Goal: Task Accomplishment & Management: Manage account settings

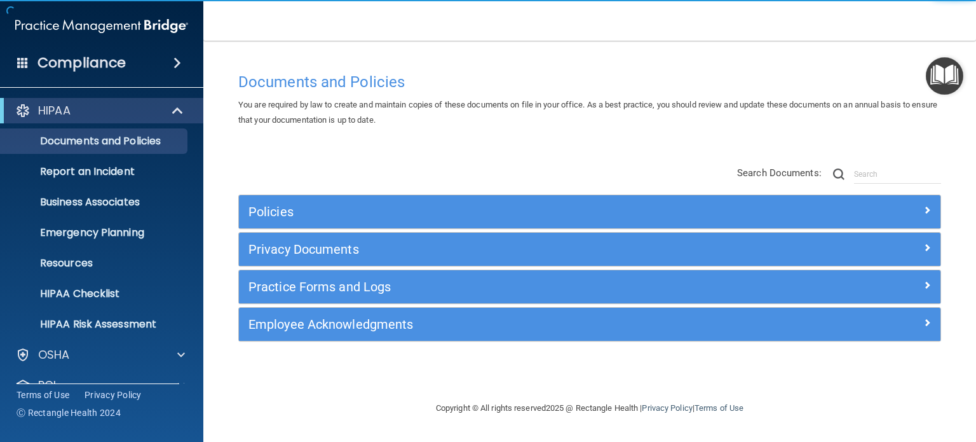
scroll to position [85, 0]
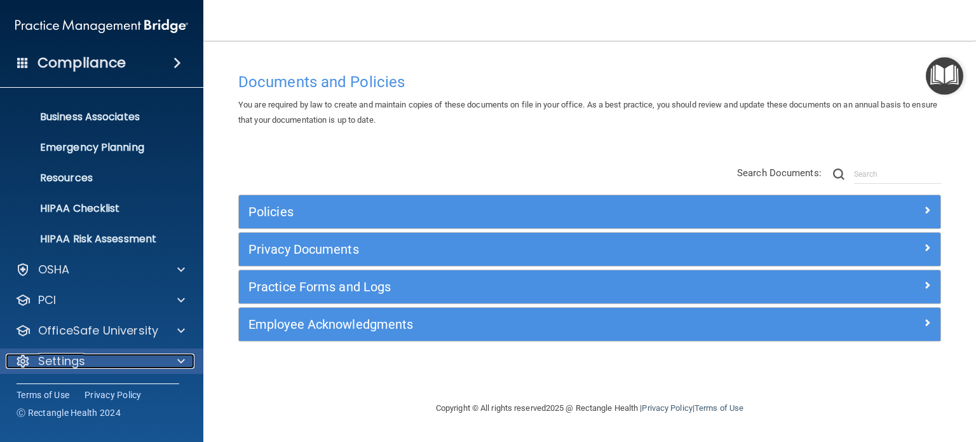
click at [91, 363] on div "Settings" at bounding box center [85, 360] width 158 height 15
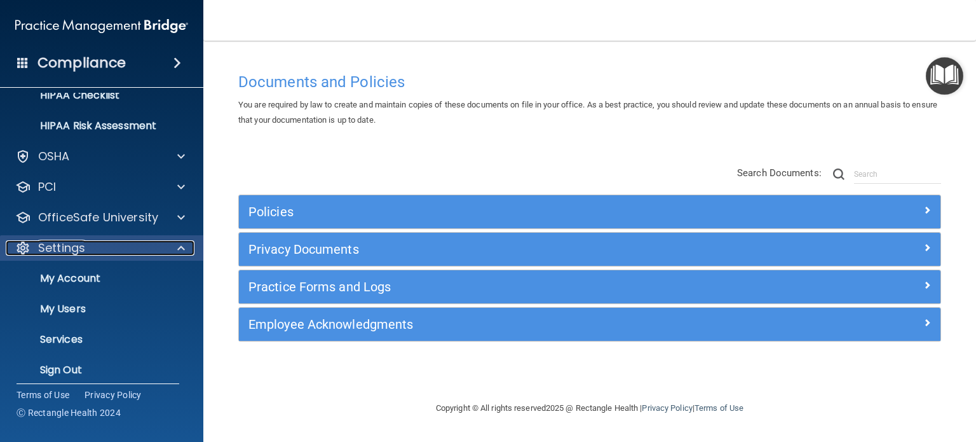
scroll to position [207, 0]
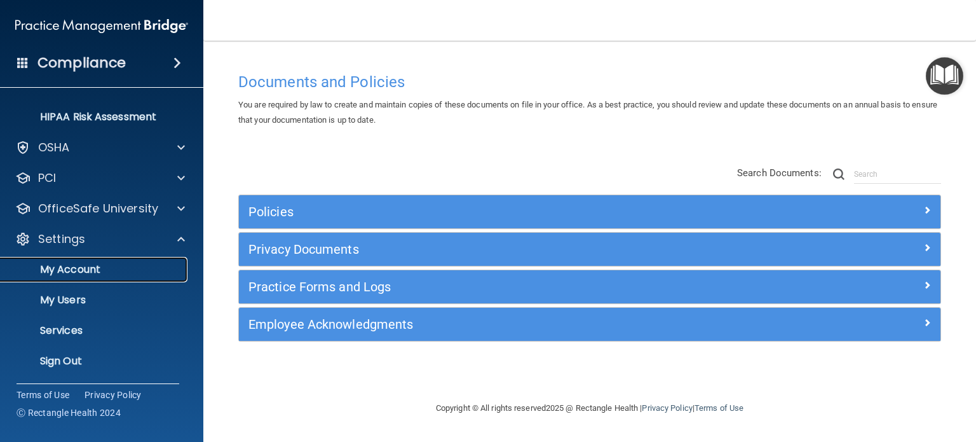
click at [86, 269] on p "My Account" at bounding box center [94, 269] width 173 height 13
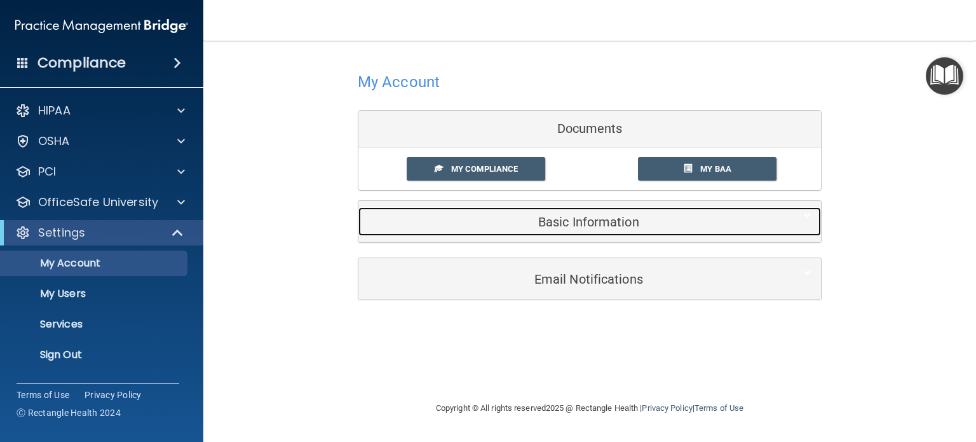
click at [583, 224] on h5 "Basic Information" at bounding box center [570, 222] width 405 height 14
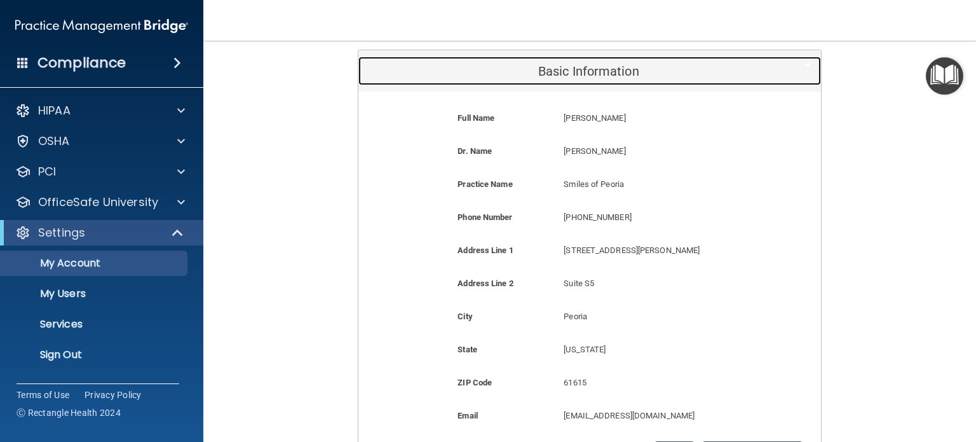
scroll to position [191, 0]
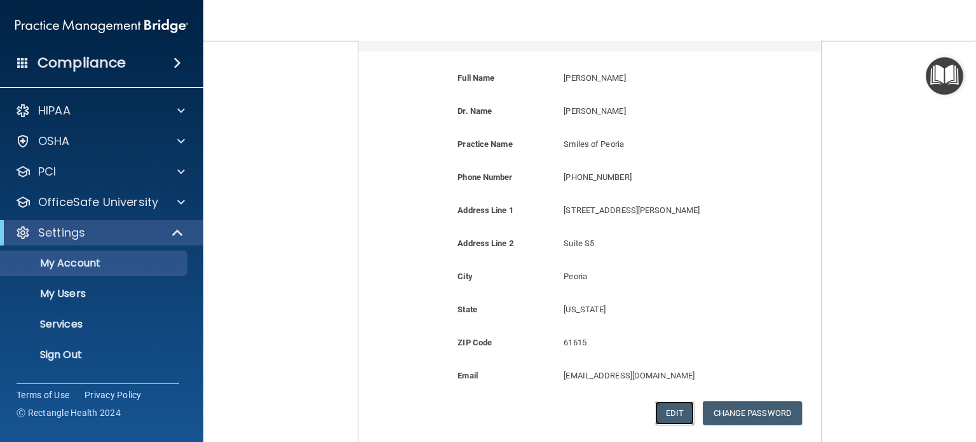
click at [686, 418] on button "Edit" at bounding box center [674, 413] width 39 height 24
select select "13"
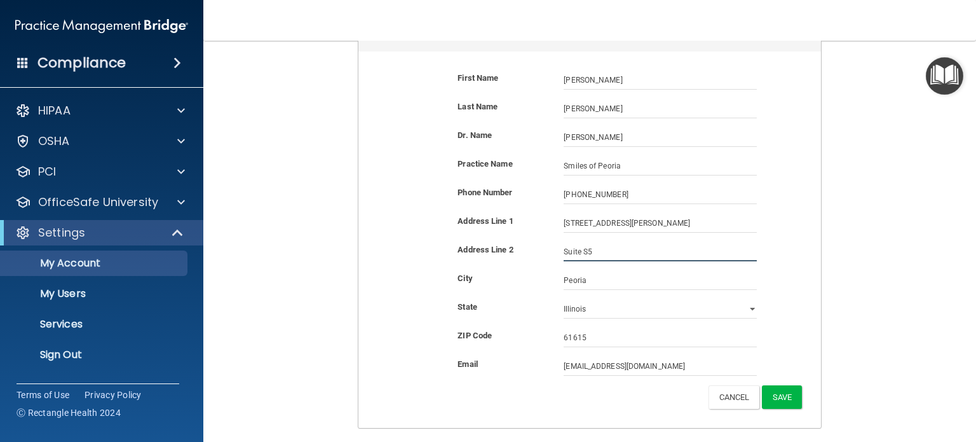
drag, startPoint x: 600, startPoint y: 255, endPoint x: 412, endPoint y: 223, distance: 190.8
click at [394, 224] on form "First Name [PERSON_NAME] [PERSON_NAME] Last Name [PERSON_NAME] Dr. Name [PERSON…" at bounding box center [590, 239] width 444 height 357
click at [783, 391] on button "Save" at bounding box center [782, 397] width 40 height 24
